Goal: Task Accomplishment & Management: Use online tool/utility

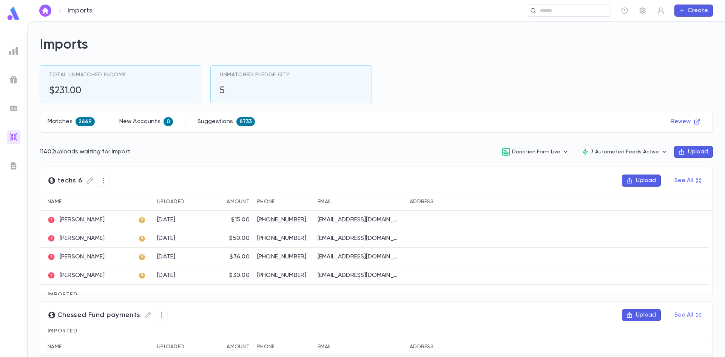
scroll to position [113, 0]
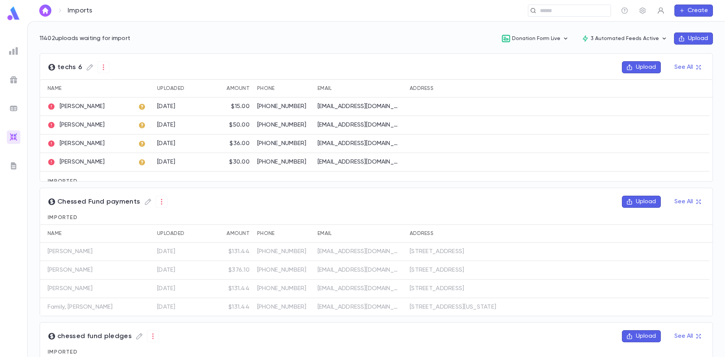
click at [661, 11] on icon "button" at bounding box center [660, 11] width 6 height 6
click at [676, 38] on link "Log out" at bounding box center [673, 37] width 34 height 12
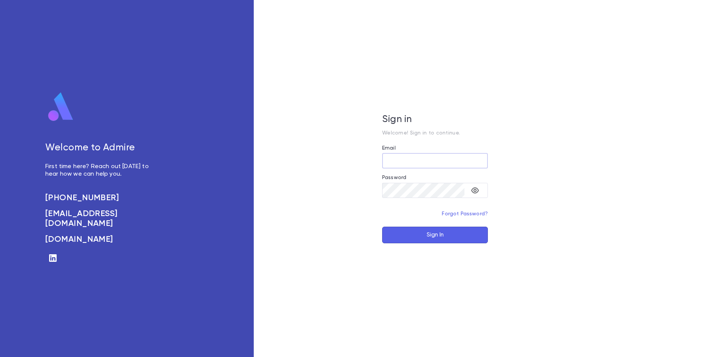
type input "**********"
click at [440, 240] on button "Sign In" at bounding box center [435, 234] width 106 height 17
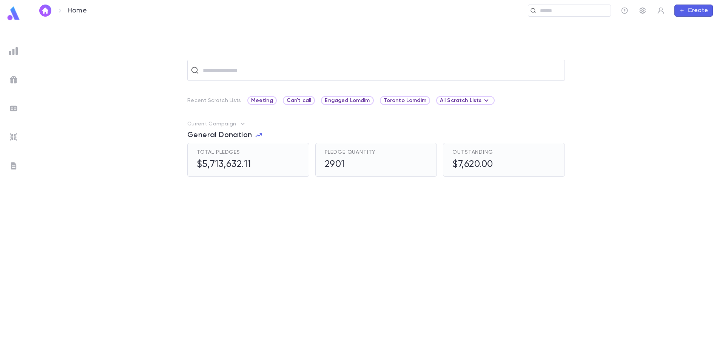
click at [12, 50] on img at bounding box center [13, 50] width 9 height 9
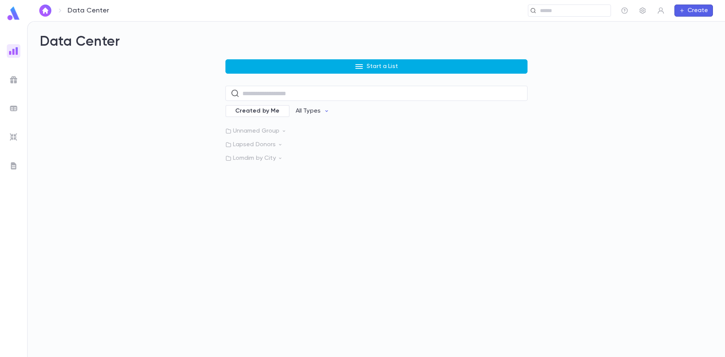
click at [276, 66] on button "Start a List" at bounding box center [376, 66] width 302 height 14
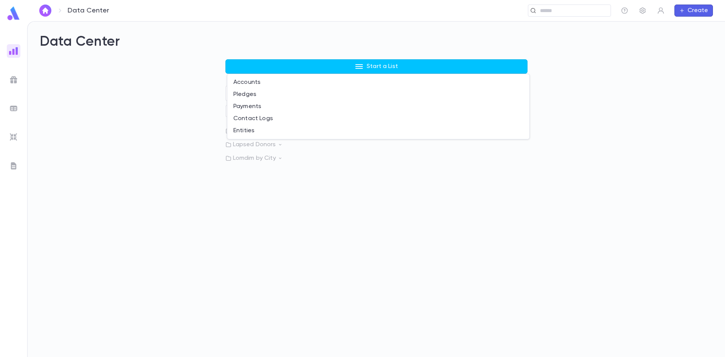
click at [146, 103] on div at bounding box center [362, 178] width 725 height 357
click at [273, 147] on p "Lapsed Donors" at bounding box center [376, 145] width 302 height 8
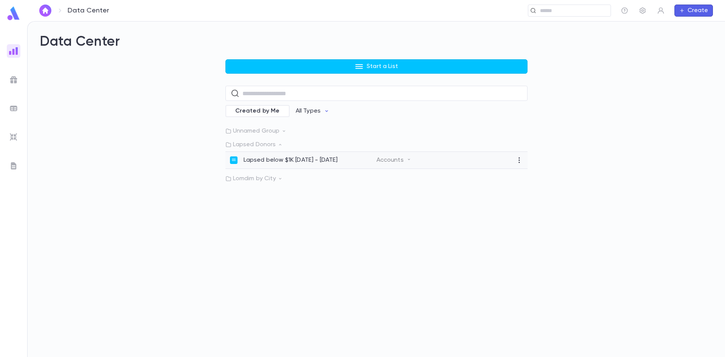
click at [252, 160] on p "Lapsed below $1K 4.1.25 - 8.31.24" at bounding box center [290, 160] width 94 height 8
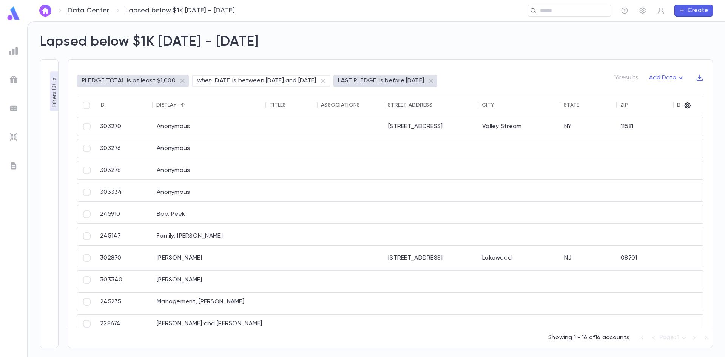
click at [79, 11] on link "Data Center" at bounding box center [89, 10] width 42 height 8
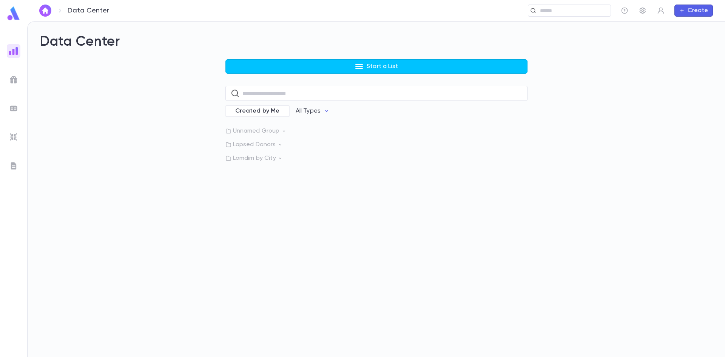
click at [285, 131] on icon at bounding box center [283, 130] width 5 height 5
click at [295, 165] on div "Declined Charges" at bounding box center [303, 164] width 146 height 8
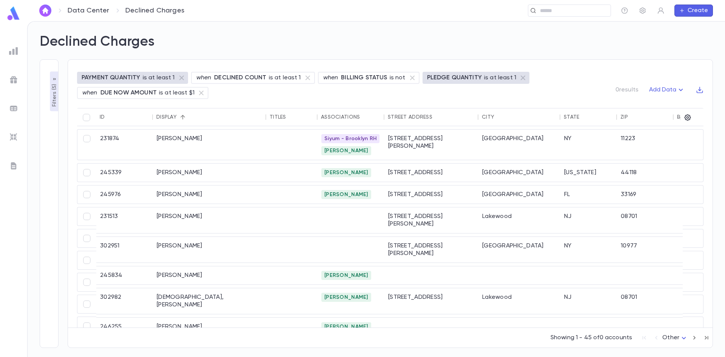
click at [52, 83] on p "Filters ( 5 )" at bounding box center [55, 94] width 8 height 25
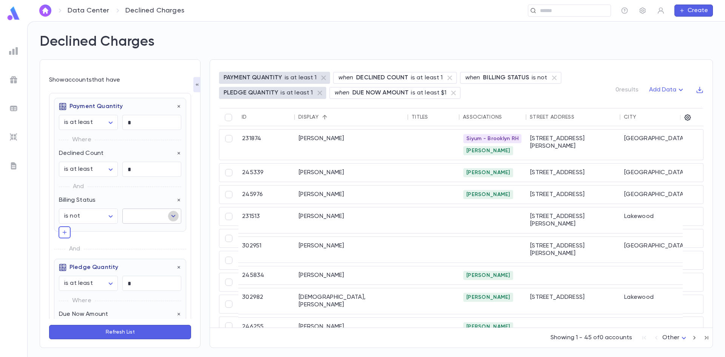
click at [174, 218] on icon "Open" at bounding box center [173, 215] width 9 height 9
click at [137, 281] on li "Canceled" at bounding box center [149, 281] width 57 height 12
type input "********"
click at [146, 333] on button "Refresh List" at bounding box center [120, 332] width 142 height 14
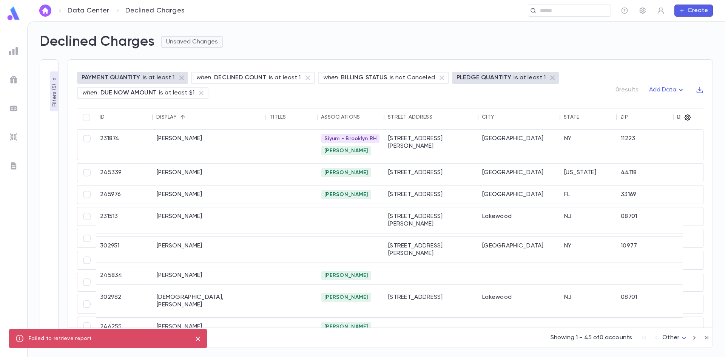
click at [201, 37] on button "Unsaved Changes" at bounding box center [192, 42] width 62 height 12
click at [295, 30] on div at bounding box center [362, 178] width 725 height 357
click at [701, 92] on icon "button" at bounding box center [700, 90] width 8 height 8
click at [712, 105] on li "Download CSV" at bounding box center [692, 104] width 54 height 12
